Goal: Find specific page/section

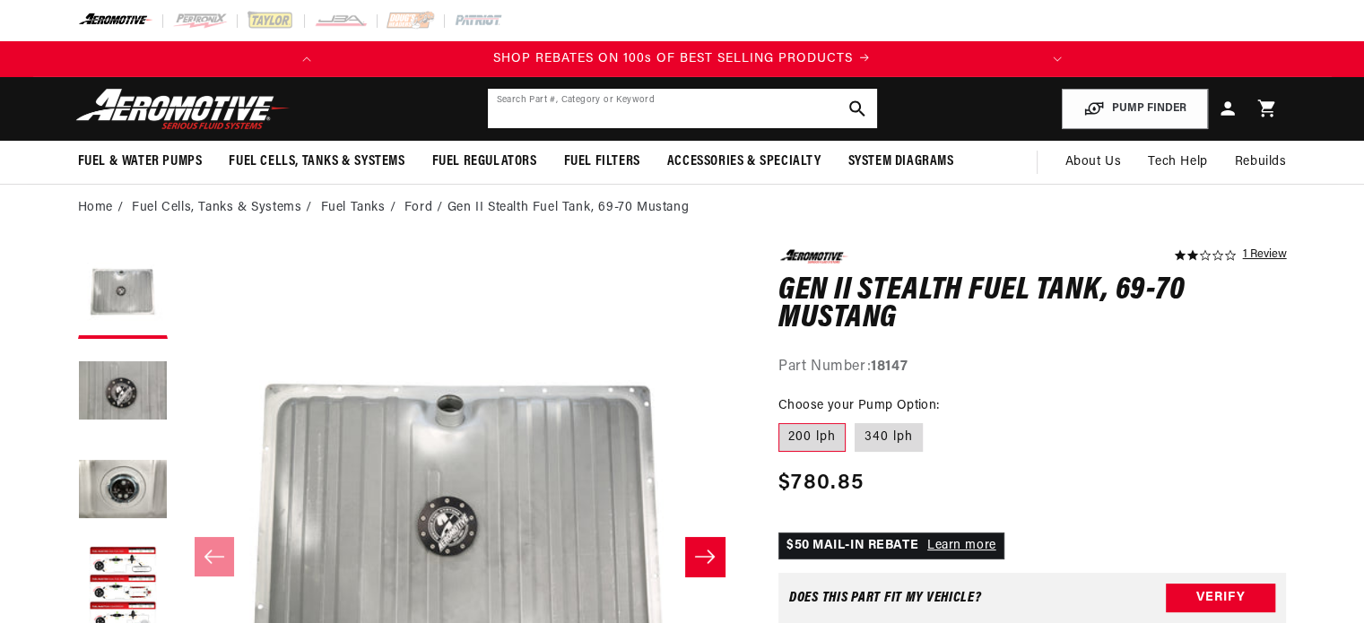
click at [674, 108] on input "text" at bounding box center [682, 108] width 389 height 39
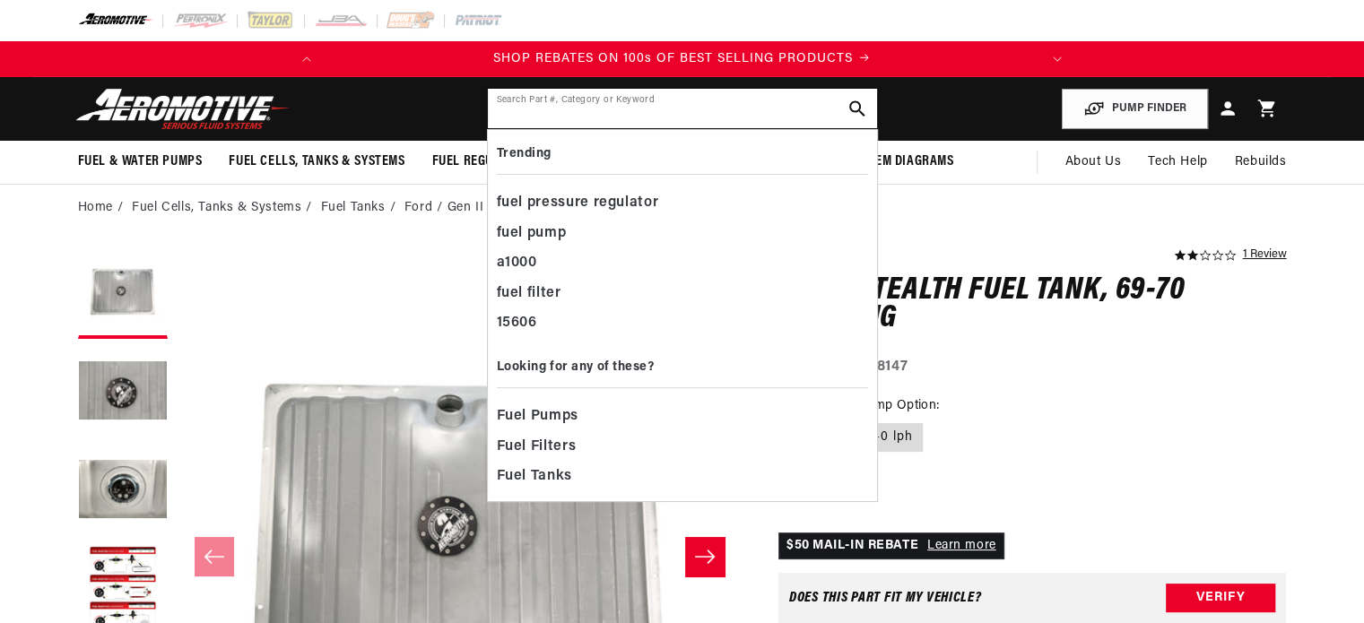
paste input "18091"
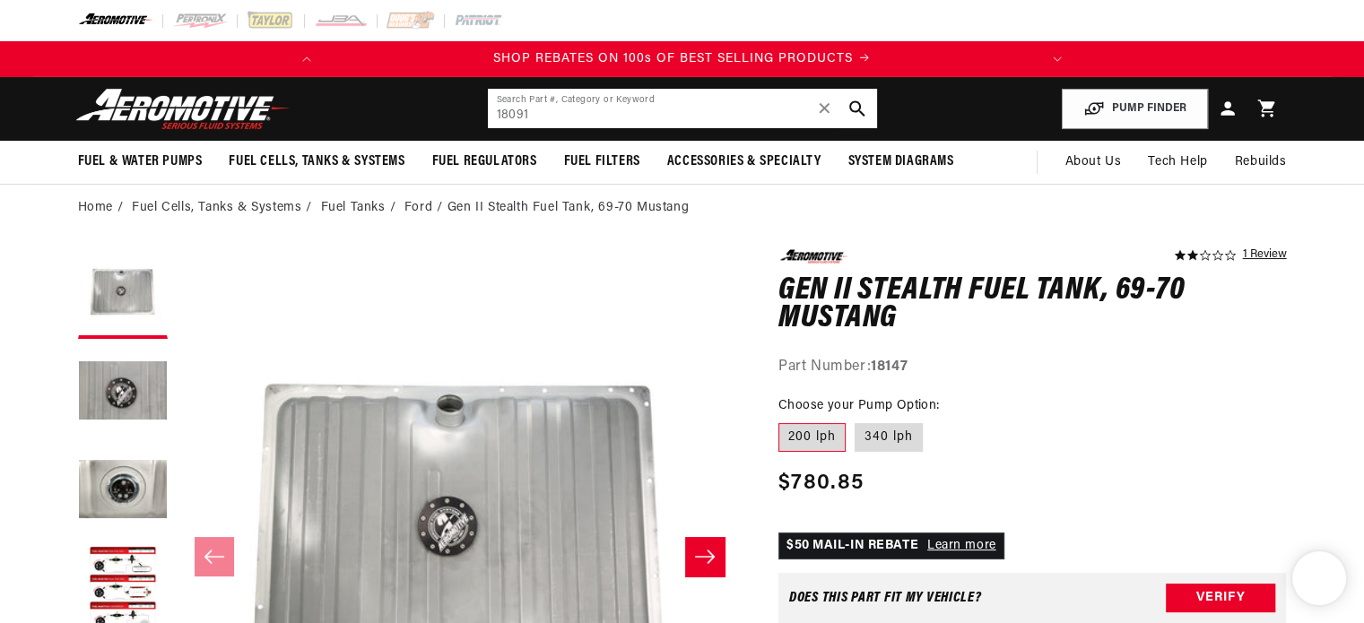
type input "18091"
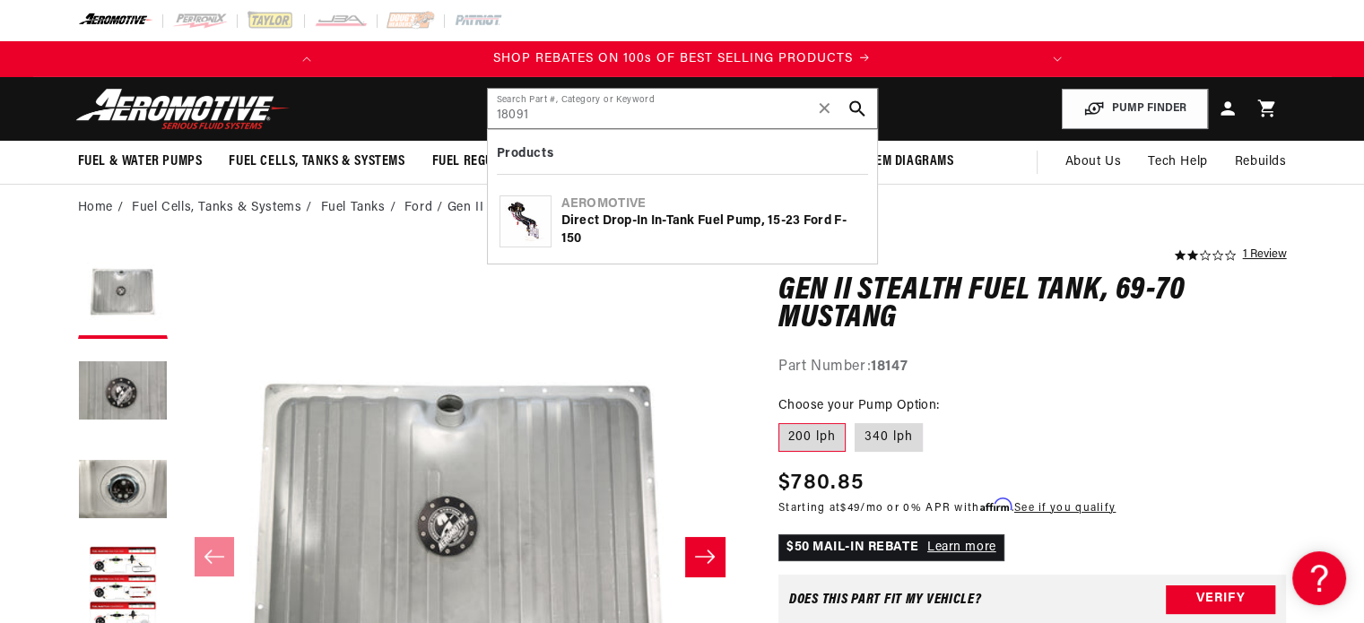
click at [646, 211] on div "Aeromotive" at bounding box center [714, 205] width 304 height 18
